Goal: Transaction & Acquisition: Purchase product/service

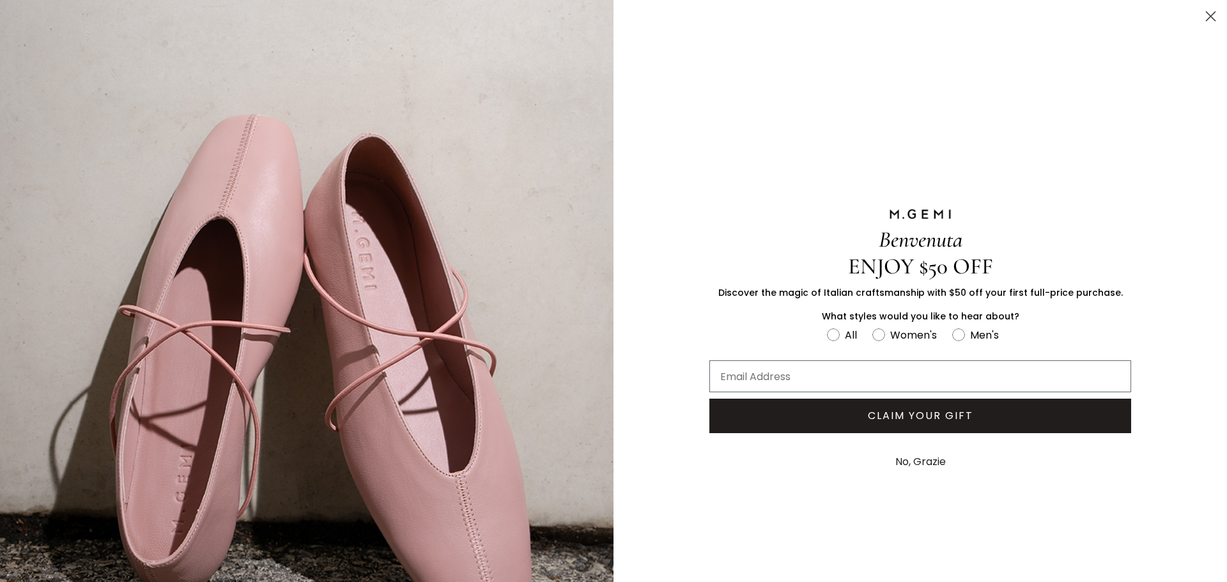
click at [1203, 11] on circle "Close dialog" at bounding box center [1210, 16] width 21 height 21
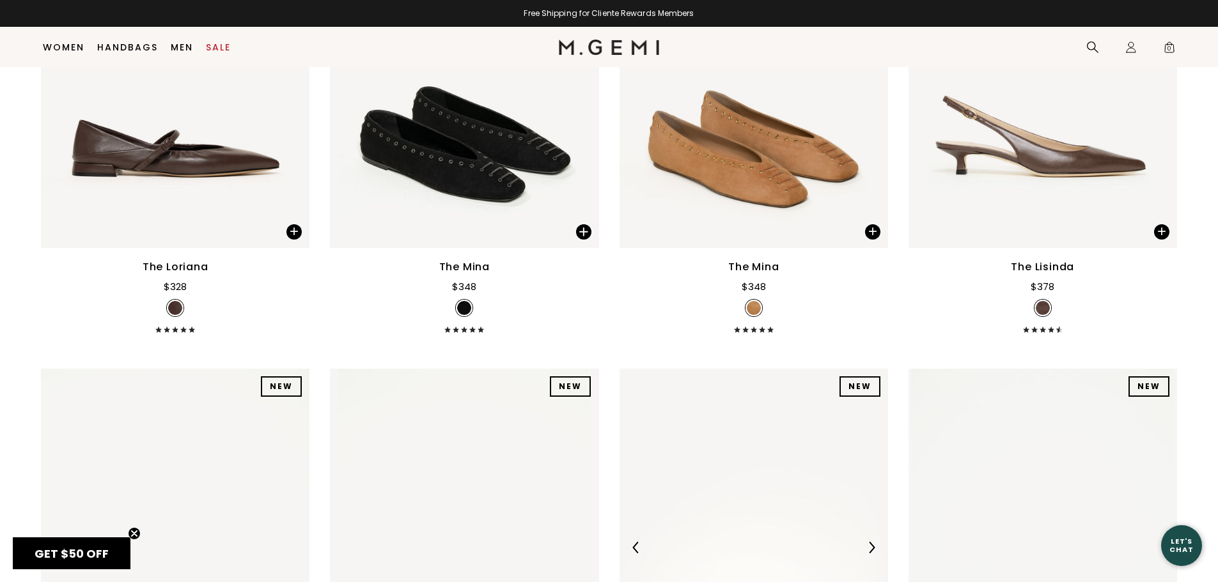
scroll to position [12309, 0]
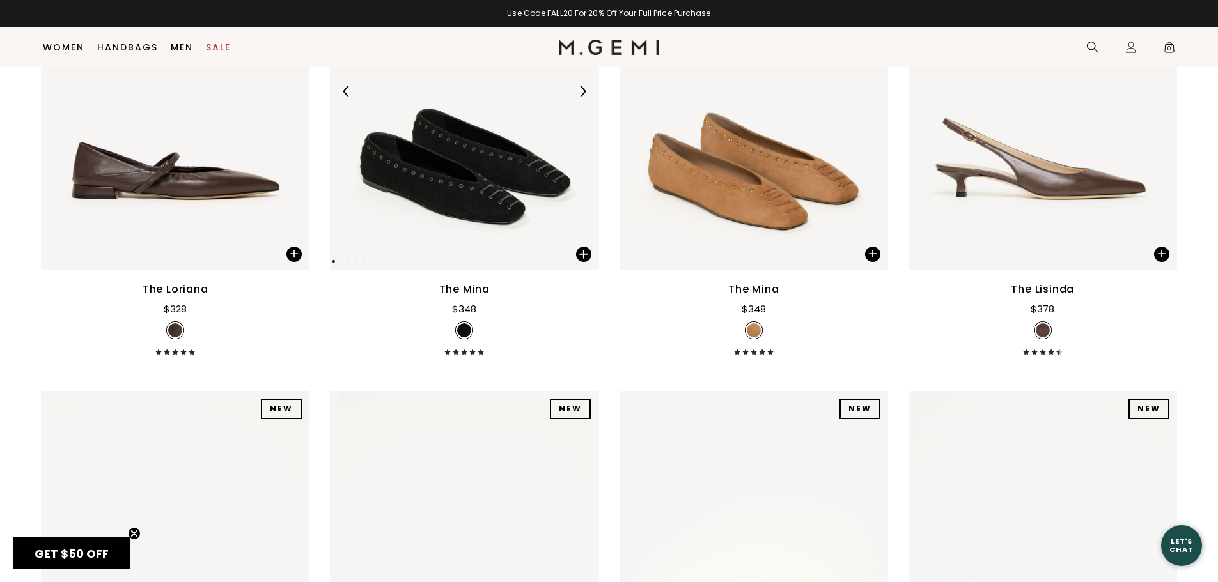
click at [506, 203] on img at bounding box center [464, 91] width 268 height 358
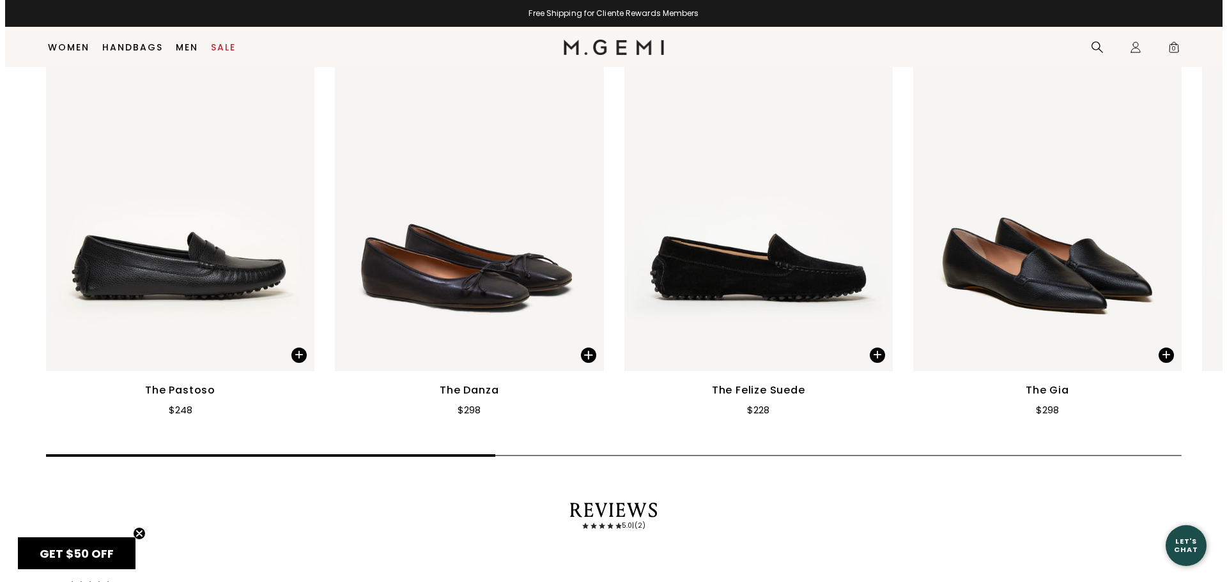
scroll to position [1699, 0]
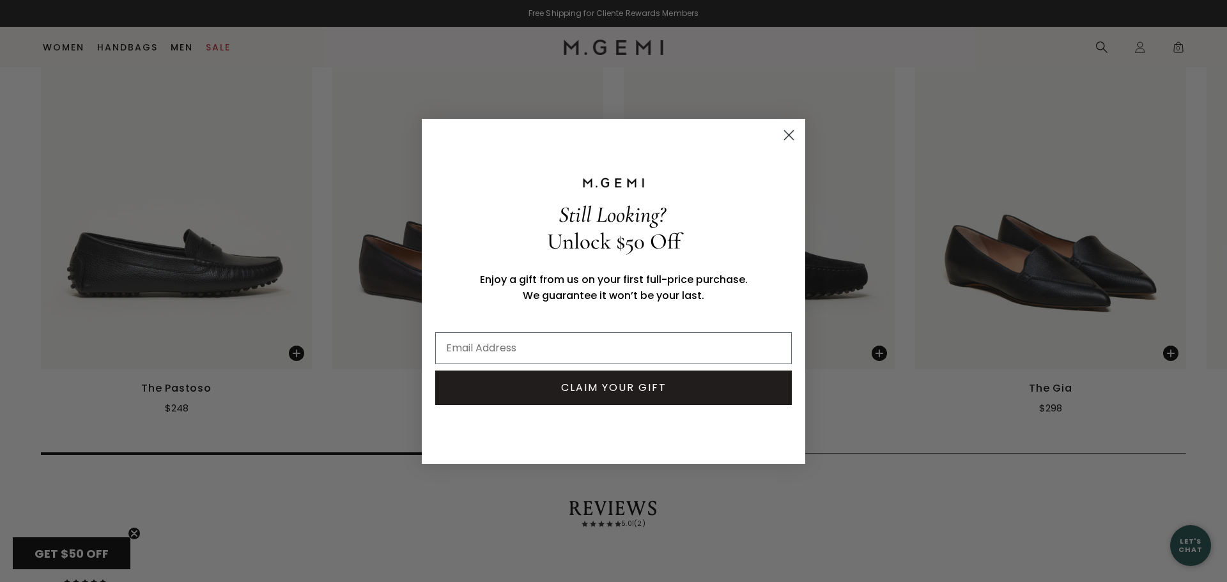
click at [789, 131] on circle "Close dialog" at bounding box center [788, 134] width 21 height 21
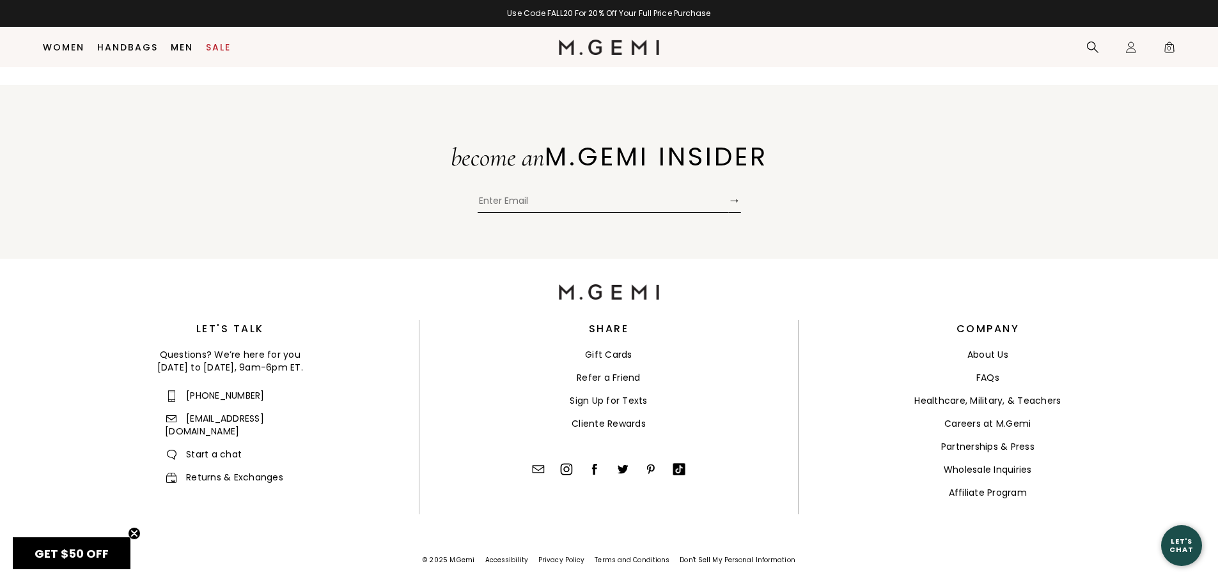
scroll to position [2754, 0]
